Goal: Information Seeking & Learning: Learn about a topic

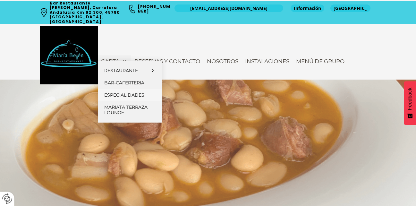
click at [129, 92] on span "Especialidades" at bounding box center [124, 95] width 40 height 6
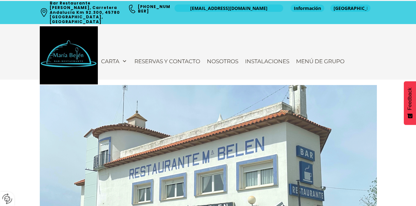
scroll to position [96, 0]
